Goal: Navigation & Orientation: Find specific page/section

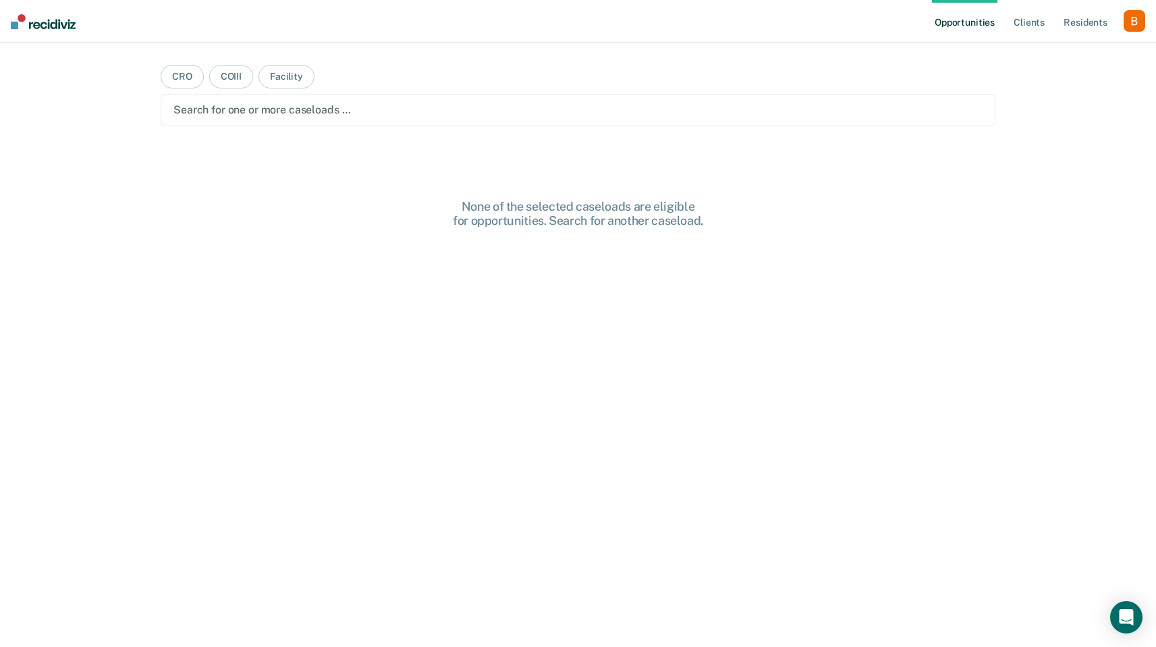
click at [1135, 8] on div "Opportunities Client s Resident s Profile How it works Log Out" at bounding box center [1038, 21] width 213 height 43
click at [1135, 20] on div "button" at bounding box center [1135, 21] width 22 height 22
click at [1071, 52] on link "Profile" at bounding box center [1080, 54] width 109 height 11
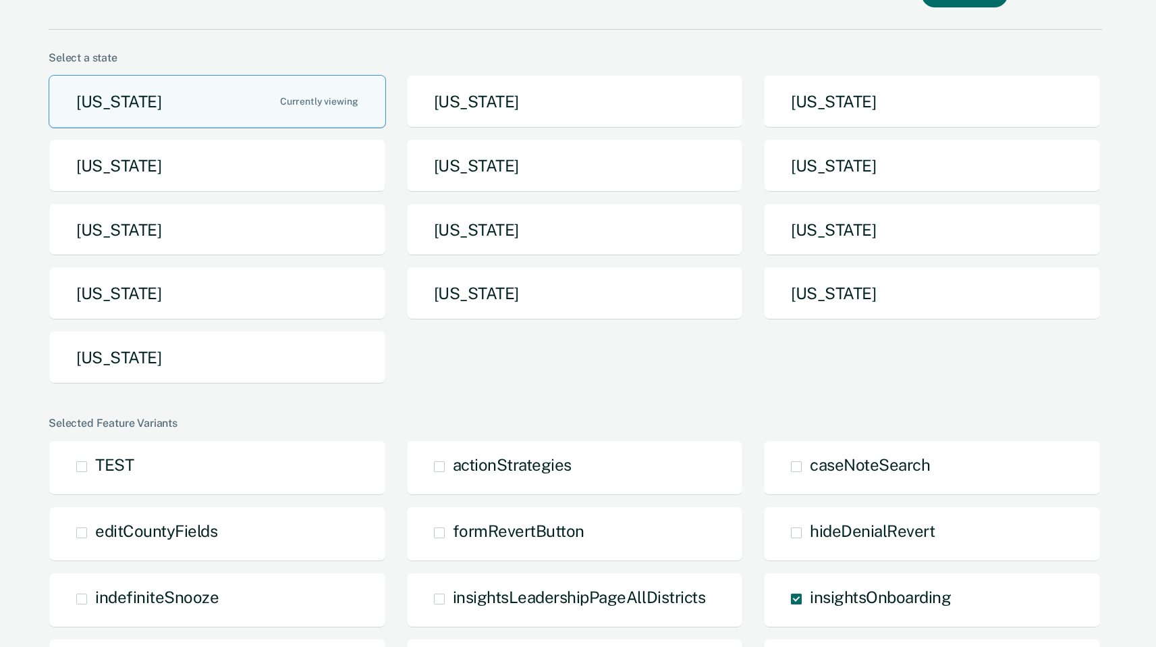
scroll to position [77, 0]
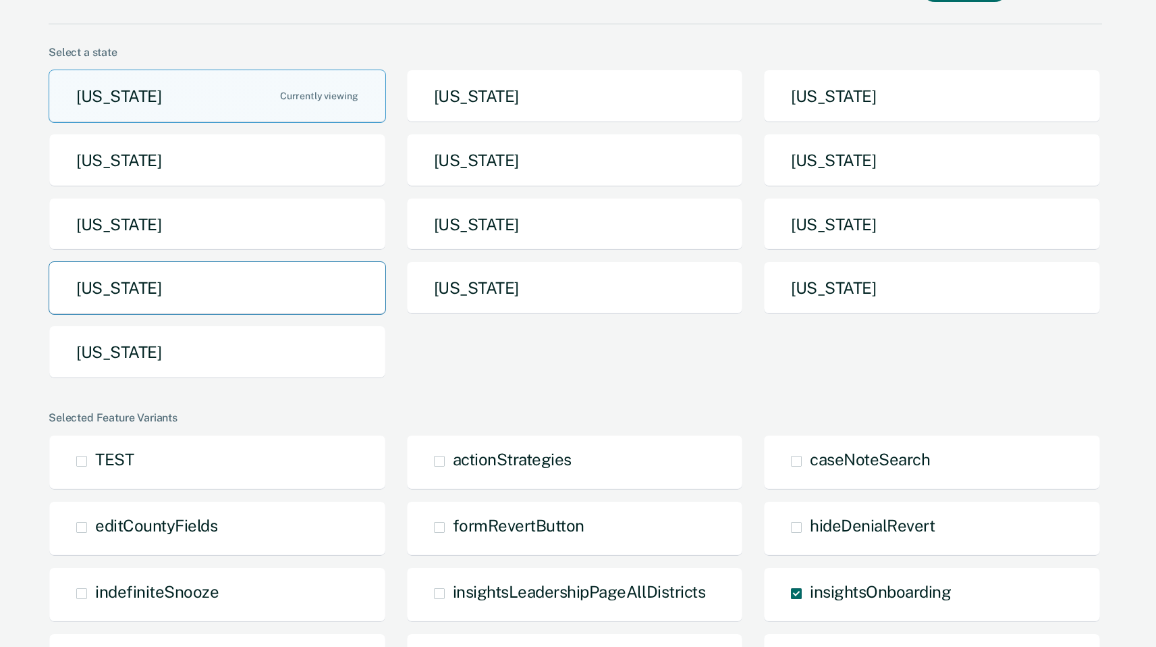
click at [331, 281] on button "[US_STATE]" at bounding box center [217, 287] width 337 height 53
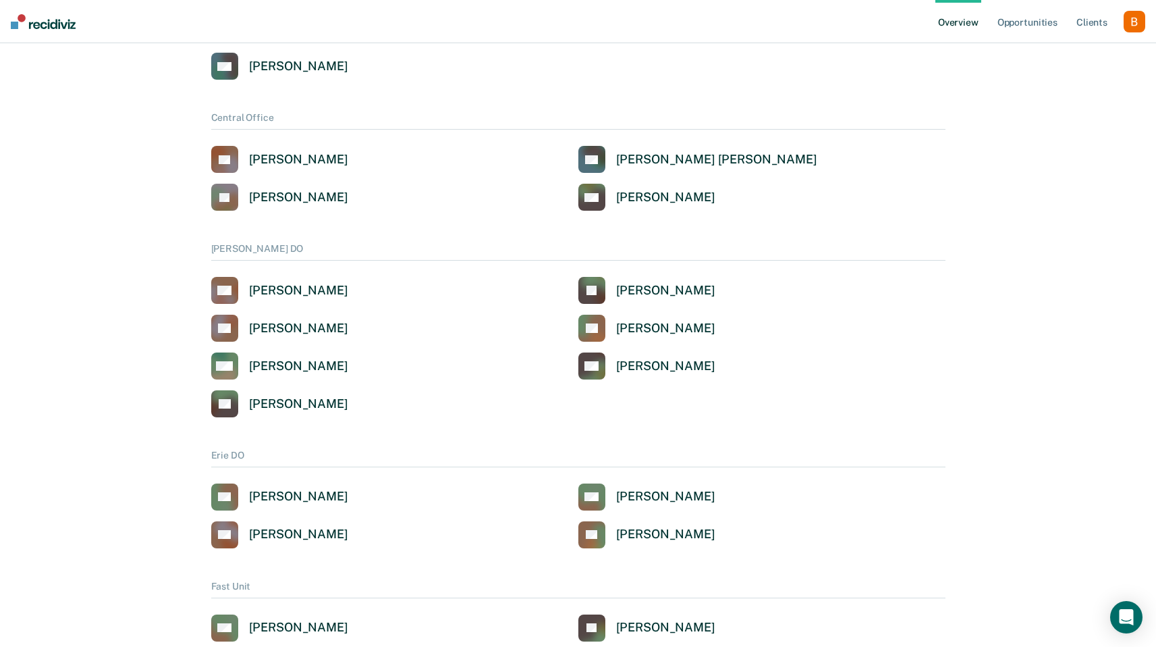
scroll to position [508, 0]
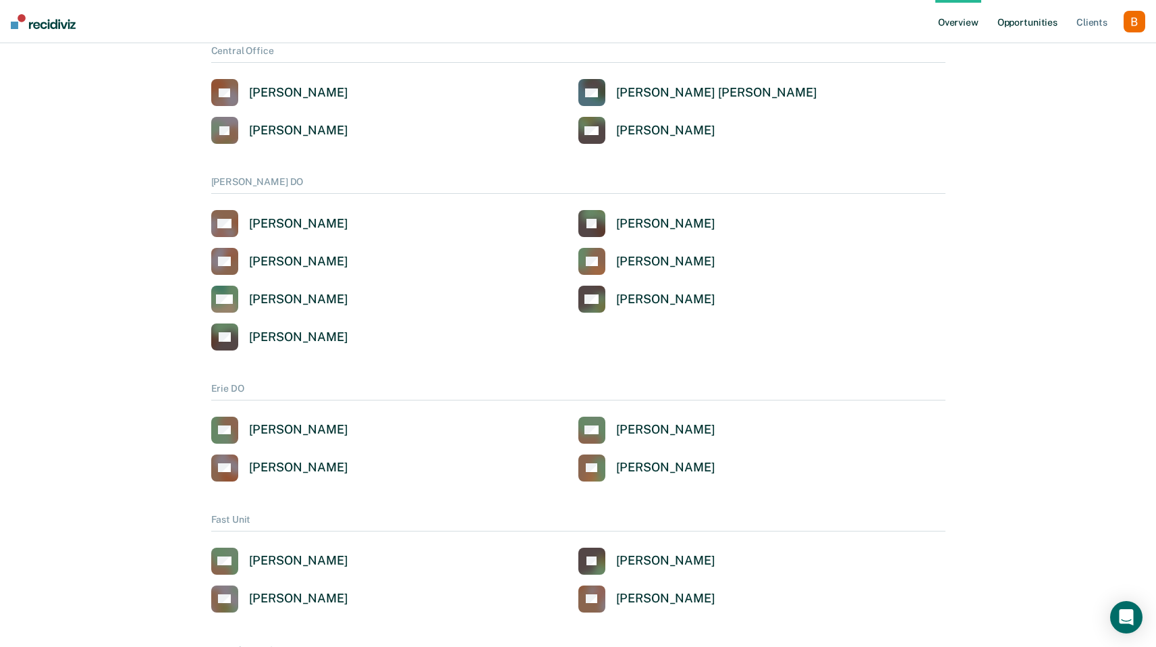
click at [1033, 24] on link "Opportunities" at bounding box center [1027, 21] width 65 height 43
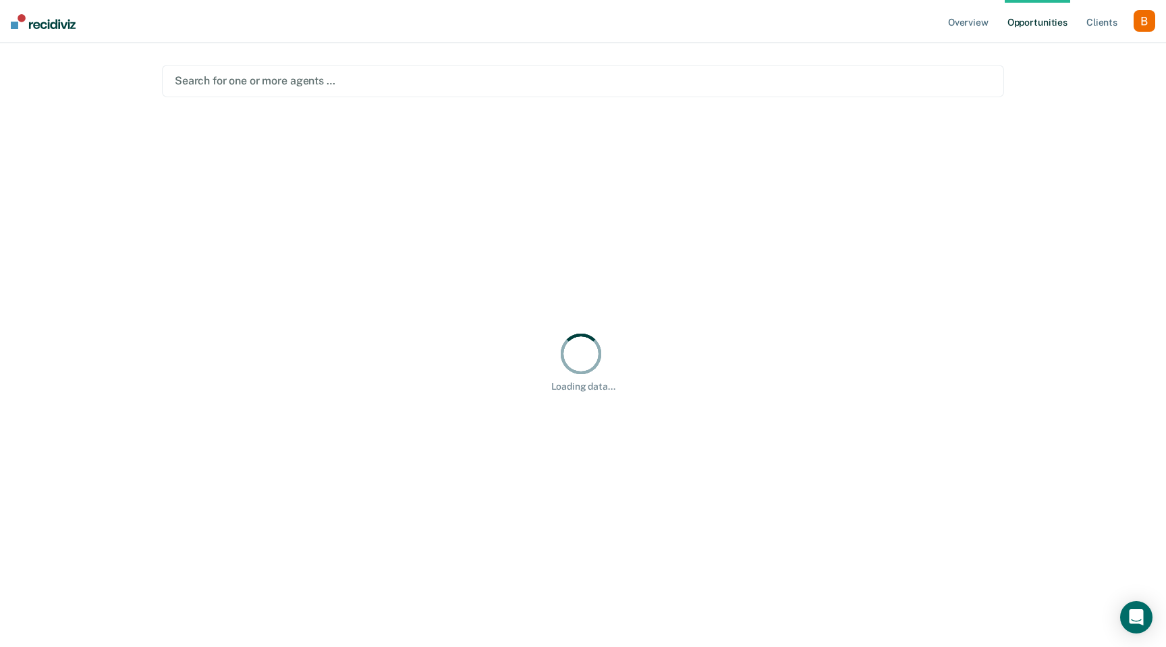
click at [524, 83] on div at bounding box center [583, 81] width 817 height 16
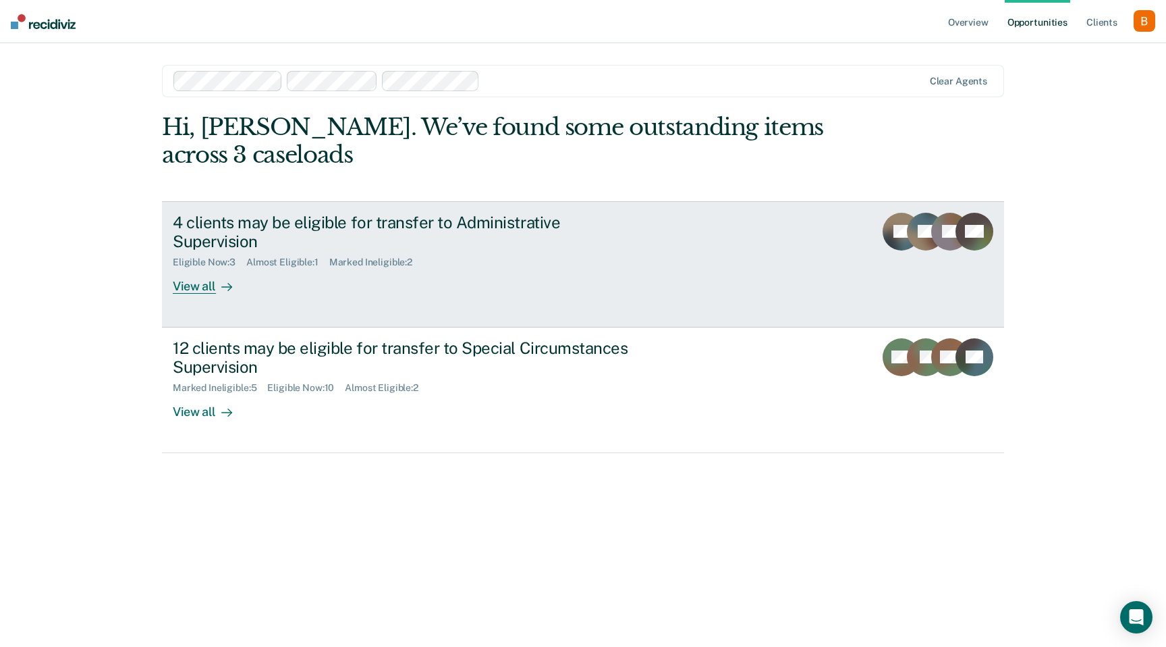
click at [209, 268] on div "View all" at bounding box center [211, 281] width 76 height 26
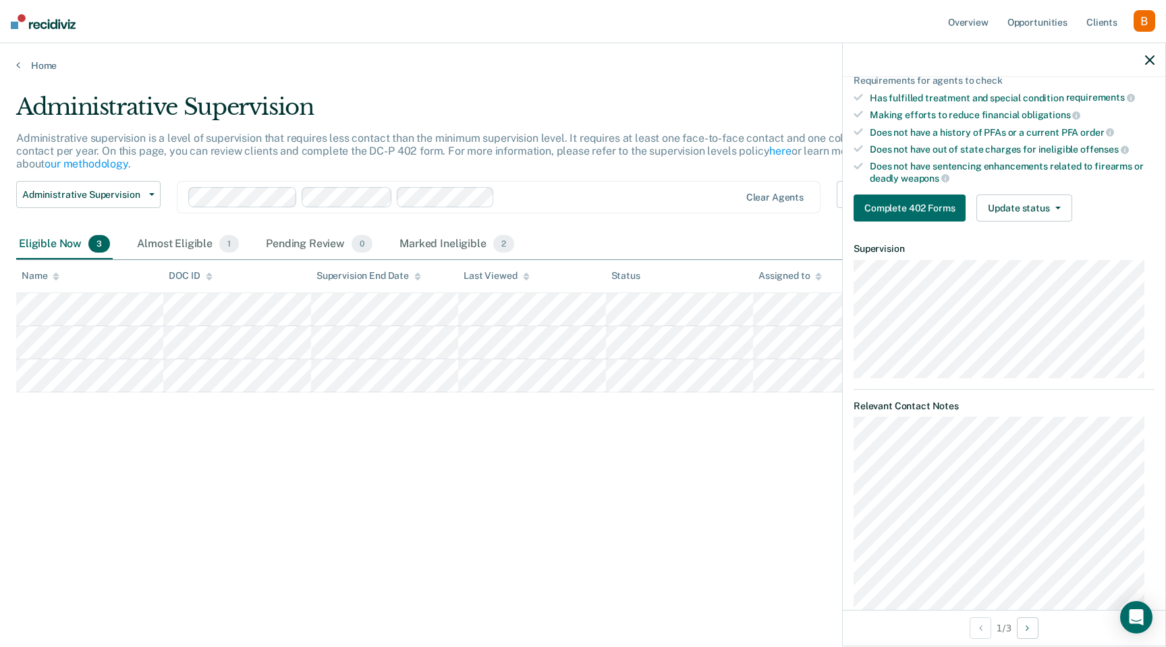
scroll to position [266, 0]
